Goal: Use online tool/utility

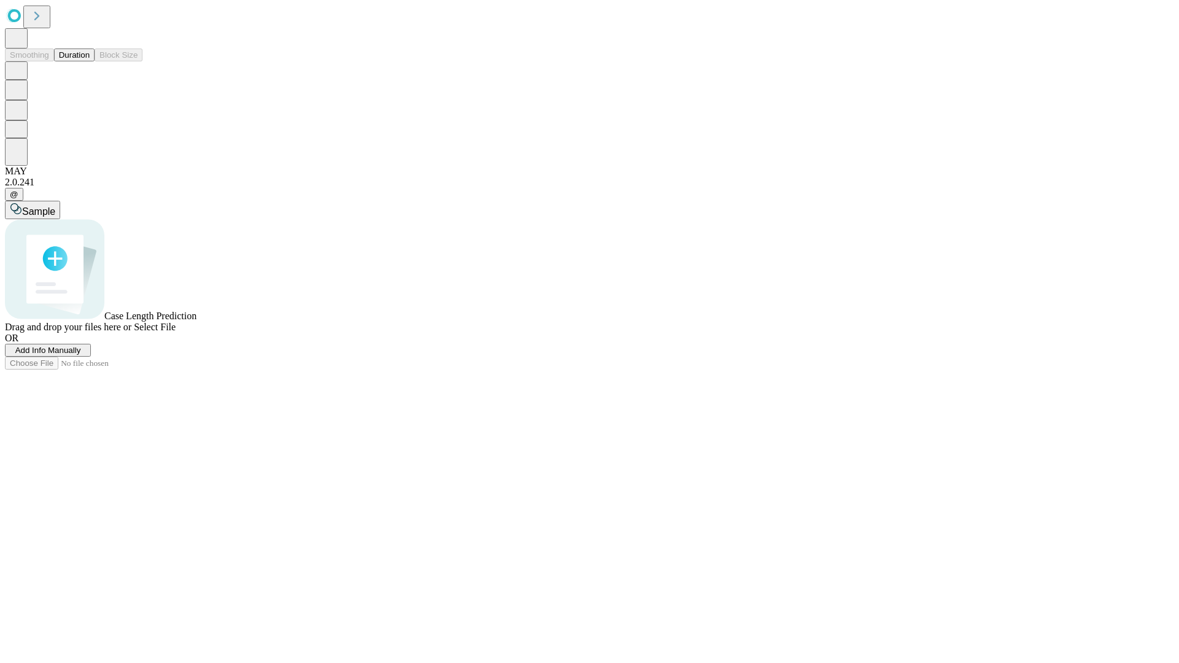
click at [90, 61] on button "Duration" at bounding box center [74, 55] width 41 height 13
click at [81, 355] on span "Add Info Manually" at bounding box center [48, 350] width 66 height 9
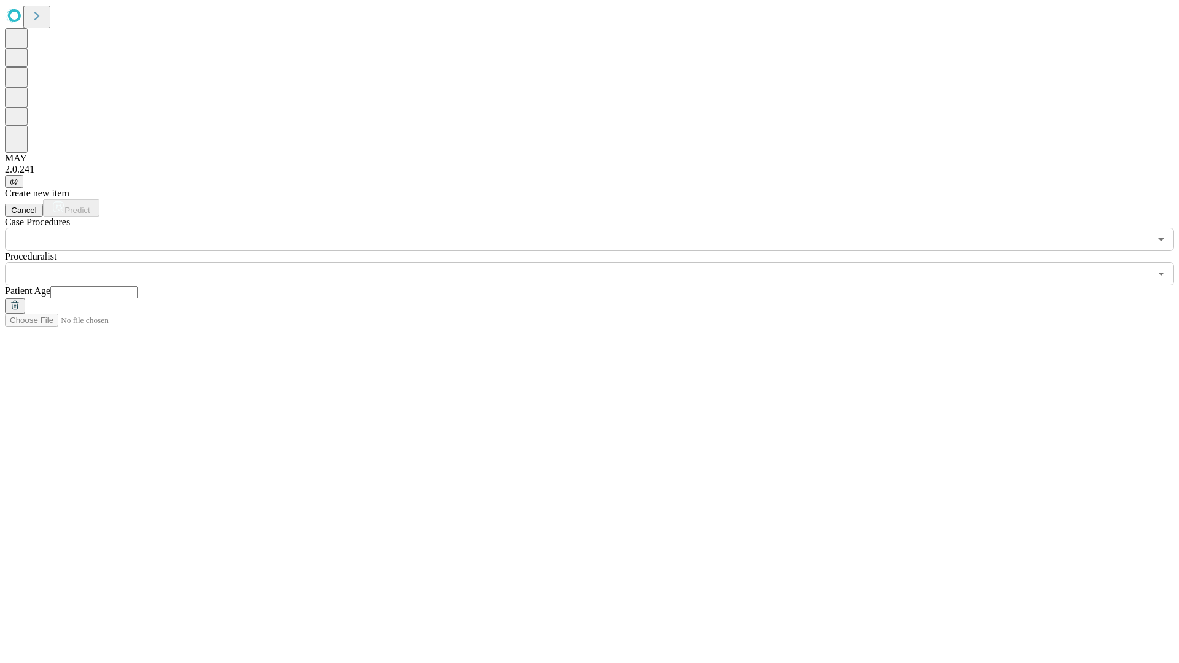
click at [138, 286] on input "text" at bounding box center [93, 292] width 87 height 12
type input "*"
click at [598, 262] on input "text" at bounding box center [577, 273] width 1145 height 23
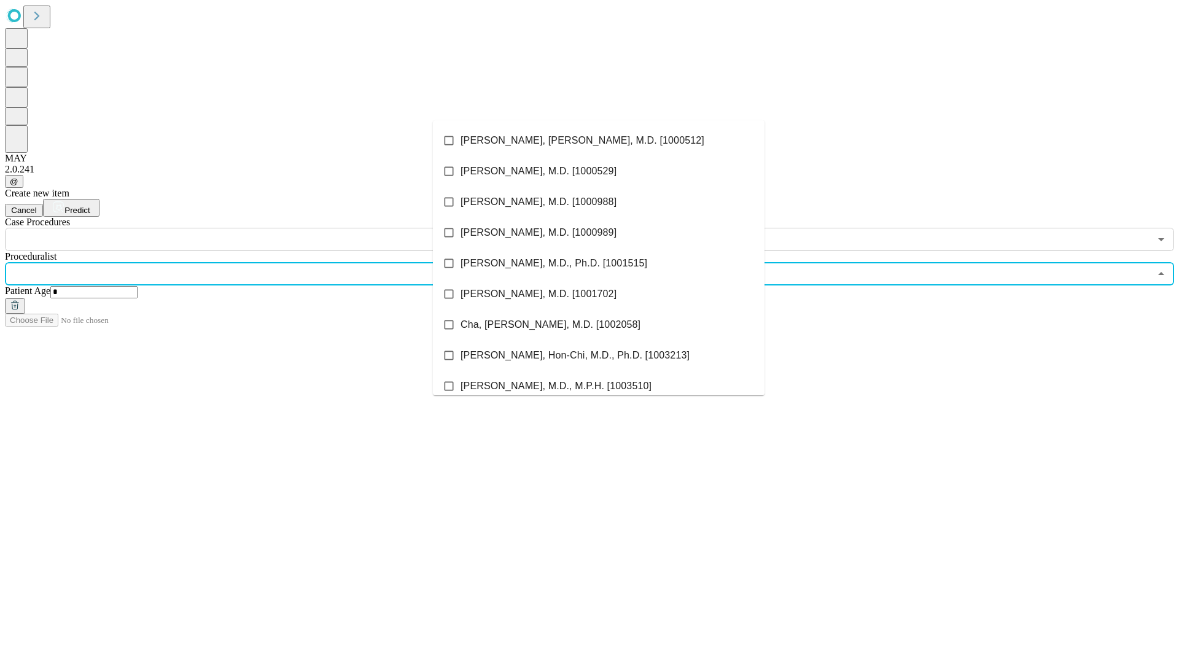
click at [599, 141] on li "[PERSON_NAME], [PERSON_NAME], M.D. [1000512]" at bounding box center [599, 140] width 332 height 31
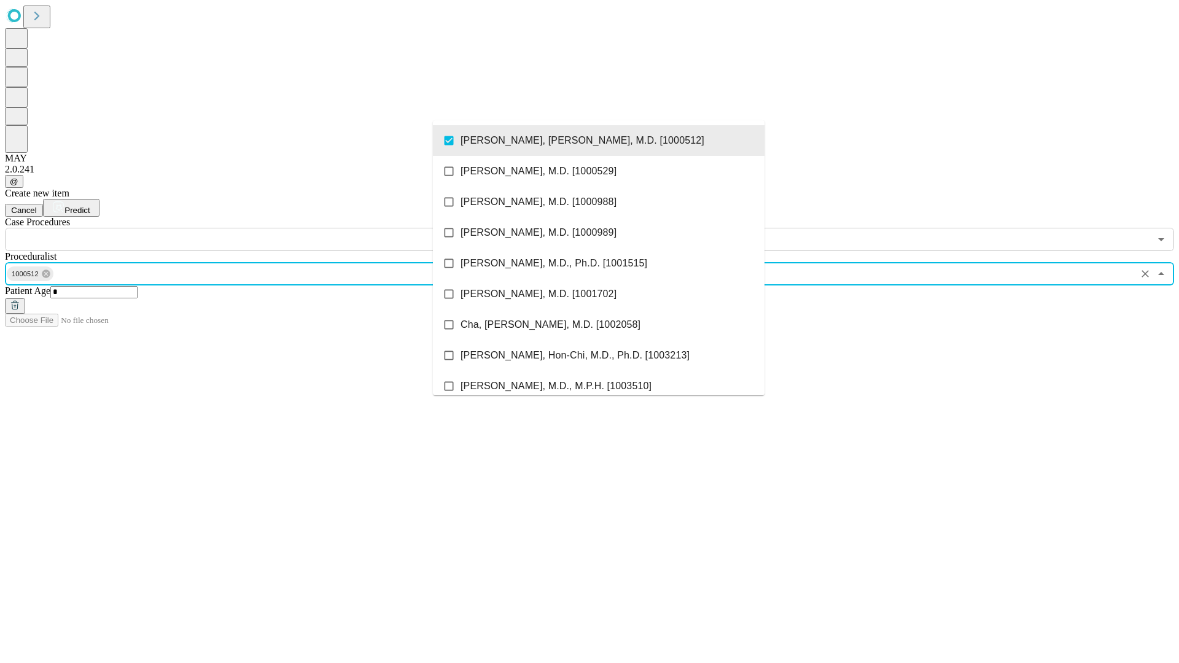
click at [258, 228] on input "text" at bounding box center [577, 239] width 1145 height 23
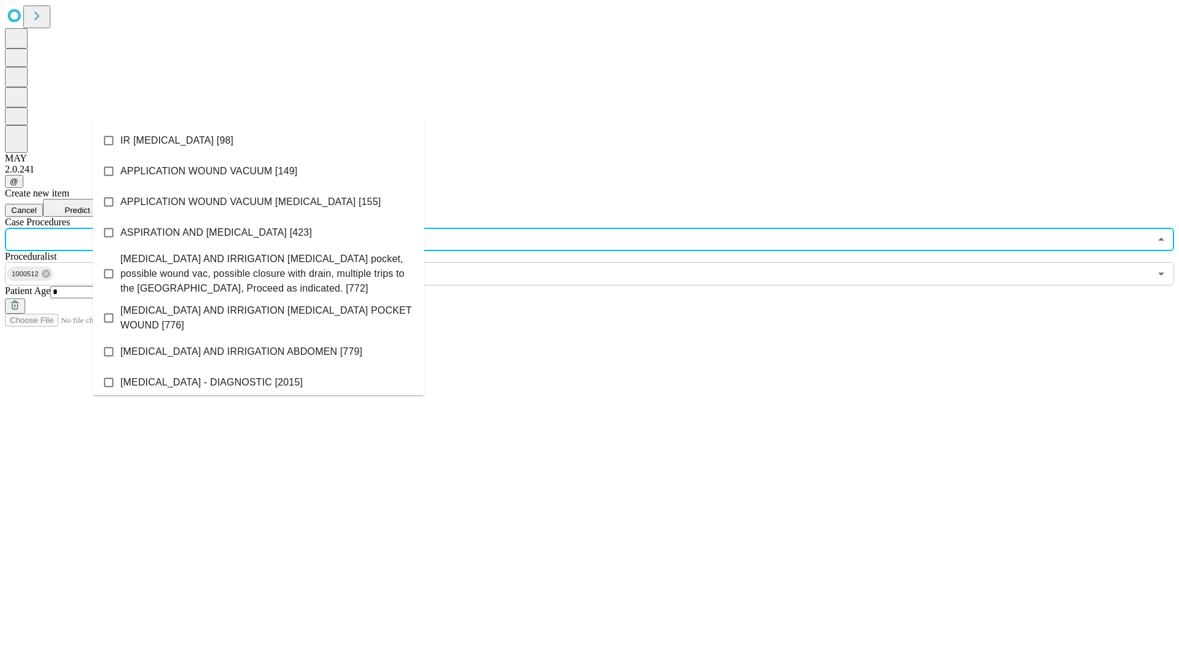
click at [259, 141] on li "IR [MEDICAL_DATA] [98]" at bounding box center [259, 140] width 332 height 31
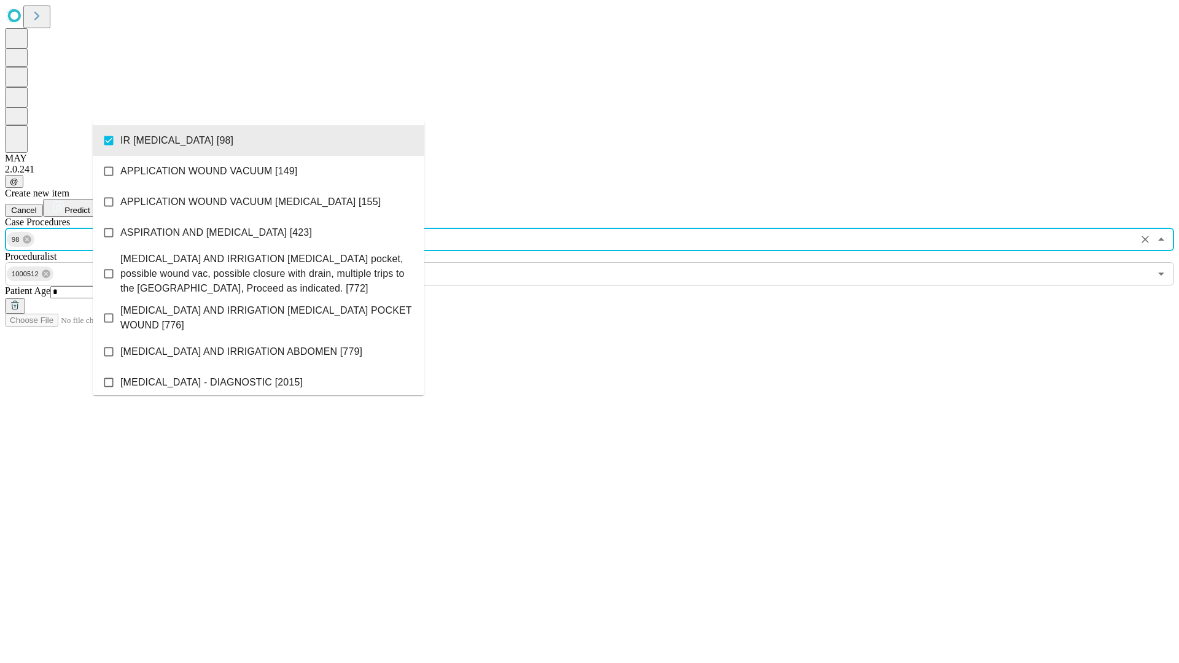
click at [90, 206] on span "Predict" at bounding box center [76, 210] width 25 height 9
